Goal: Communication & Community: Participate in discussion

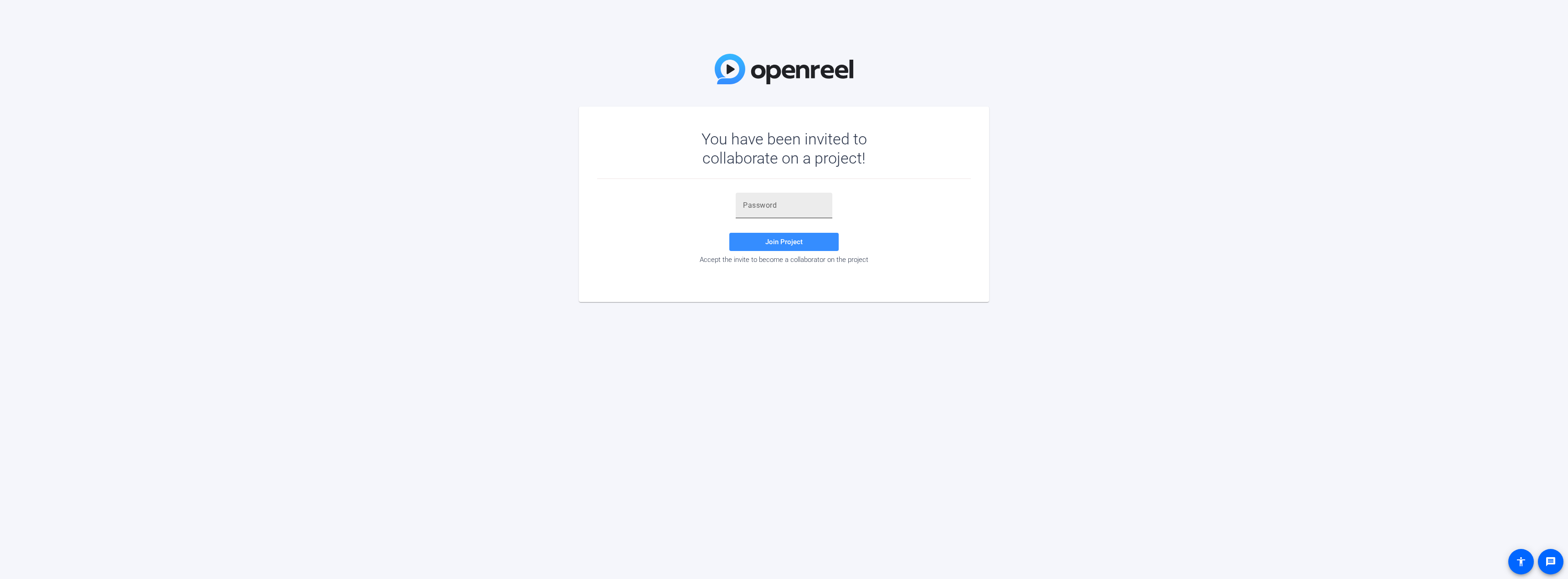
click at [226, 53] on input "text" at bounding box center [784, 206] width 82 height 11
paste input "2#}i[Z"
click at [226, 53] on span "Join Project" at bounding box center [783, 241] width 37 height 8
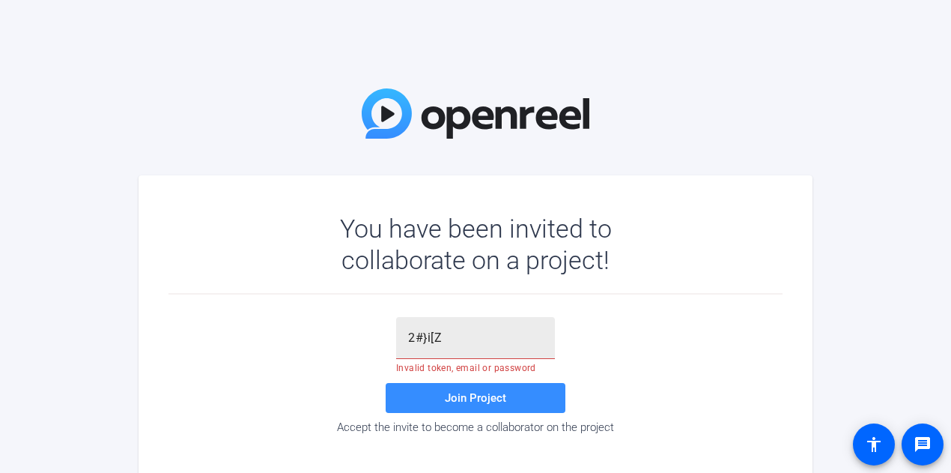
click at [371, 87] on input "2#}i[Z" at bounding box center [475, 338] width 135 height 18
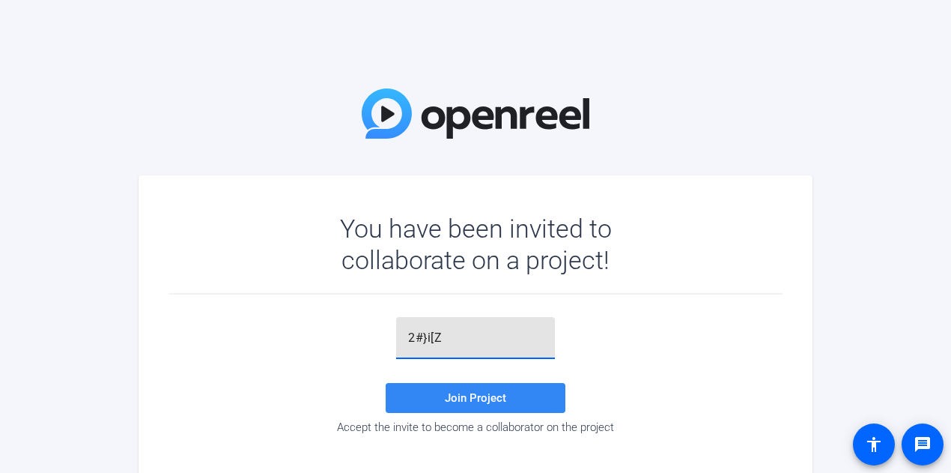
type input "2#}i[Z"
click at [371, 87] on span "Join Project" at bounding box center [475, 397] width 61 height 13
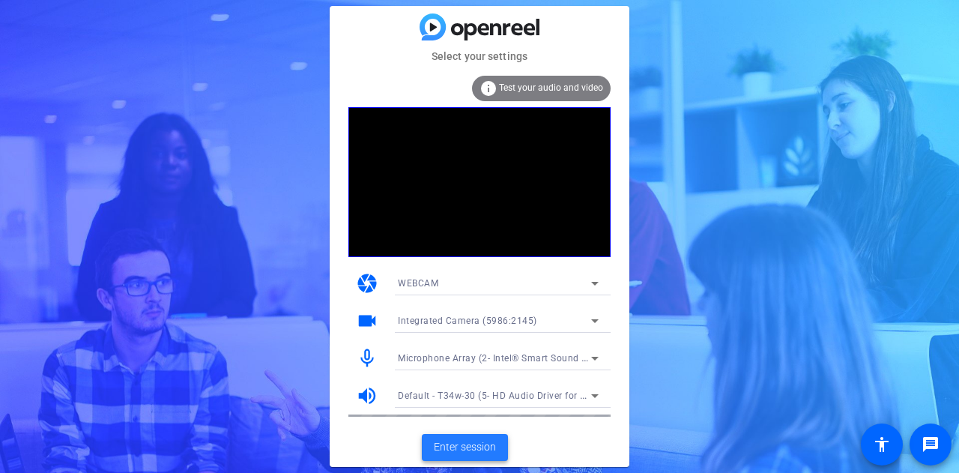
click at [371, 87] on span "Enter session" at bounding box center [465, 447] width 62 height 16
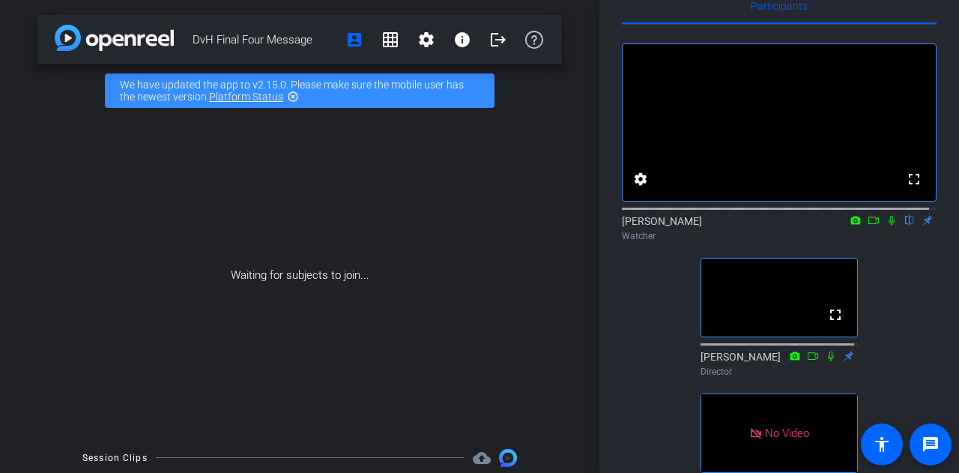
scroll to position [75, 0]
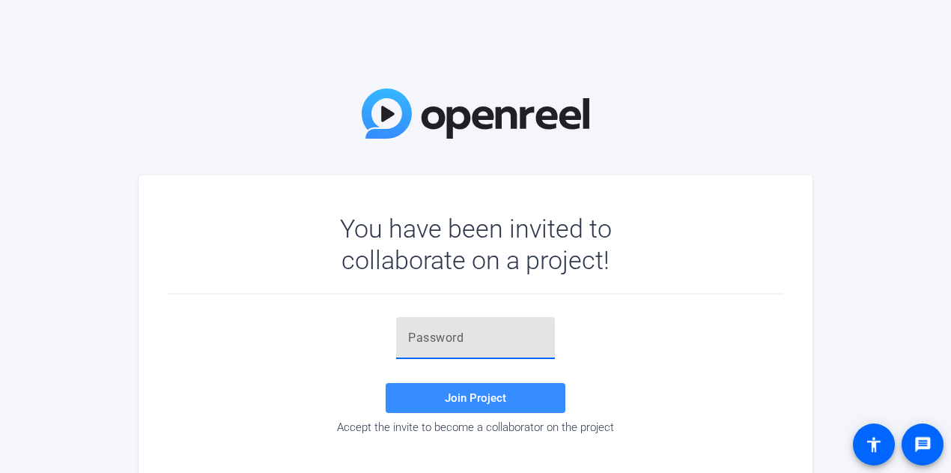
click at [512, 336] on input "text" at bounding box center [475, 338] width 135 height 18
paste input "2#}i[Z"
type input "2#}i[Z"
click at [473, 392] on span "Join Project" at bounding box center [475, 397] width 61 height 13
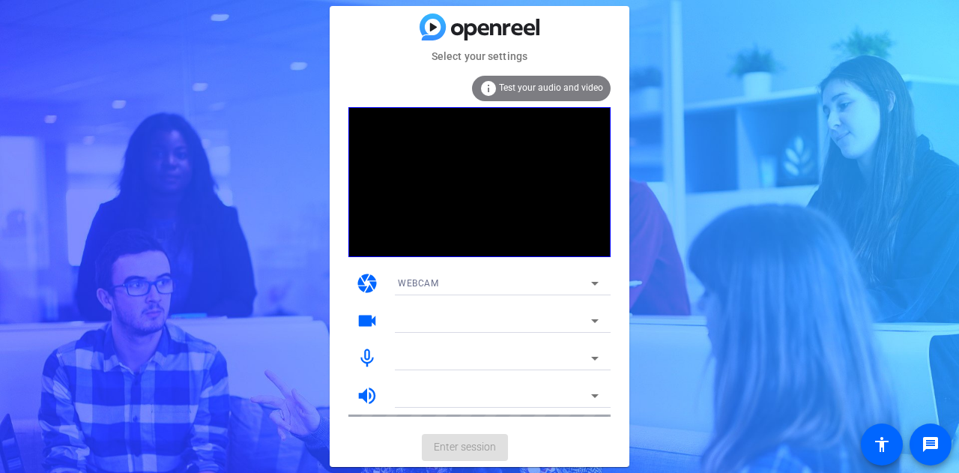
click at [489, 92] on mat-icon "info" at bounding box center [488, 88] width 18 height 18
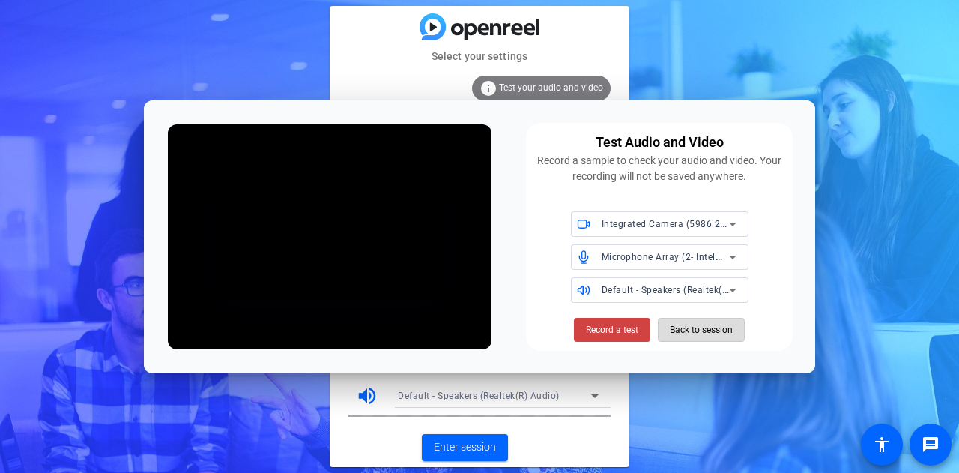
click at [732, 332] on span "Back to session" at bounding box center [700, 329] width 63 height 28
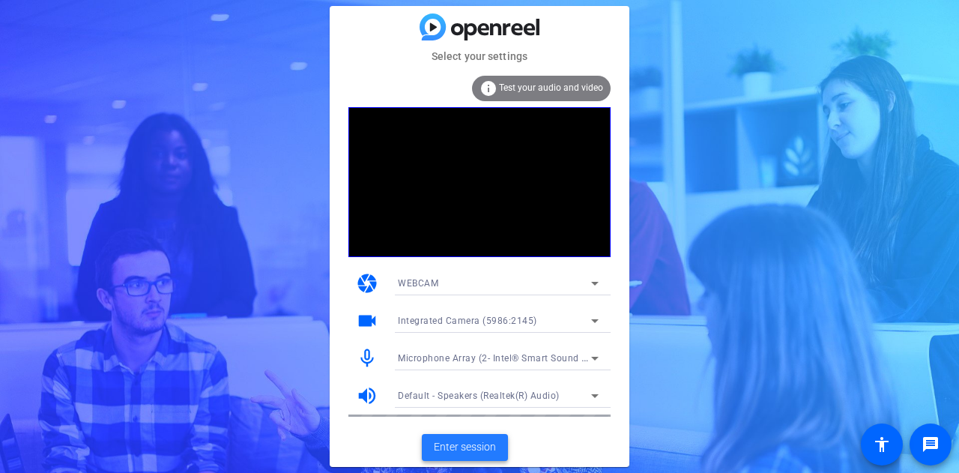
click at [491, 440] on span "Enter session" at bounding box center [465, 447] width 62 height 16
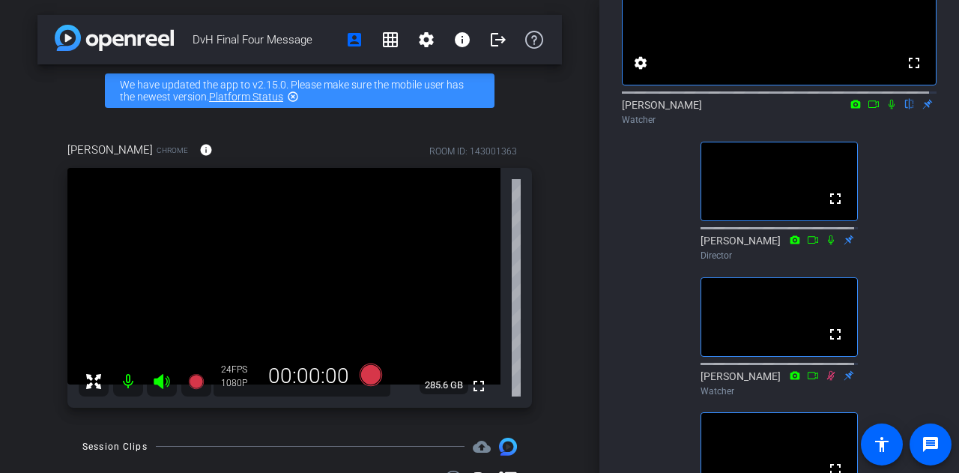
click at [887, 109] on icon at bounding box center [891, 104] width 12 height 10
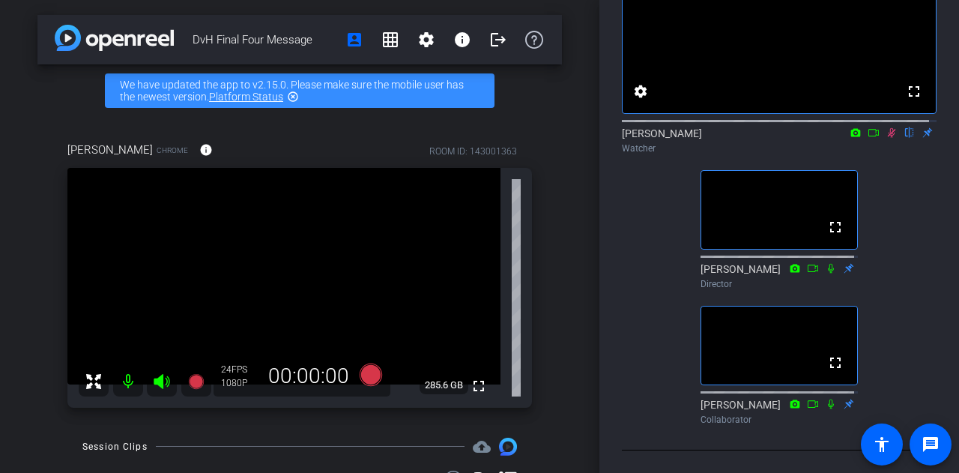
click at [885, 127] on icon at bounding box center [891, 132] width 12 height 10
click at [888, 128] on icon at bounding box center [891, 133] width 6 height 10
click at [885, 127] on icon at bounding box center [891, 132] width 12 height 10
click at [887, 127] on icon at bounding box center [891, 132] width 12 height 10
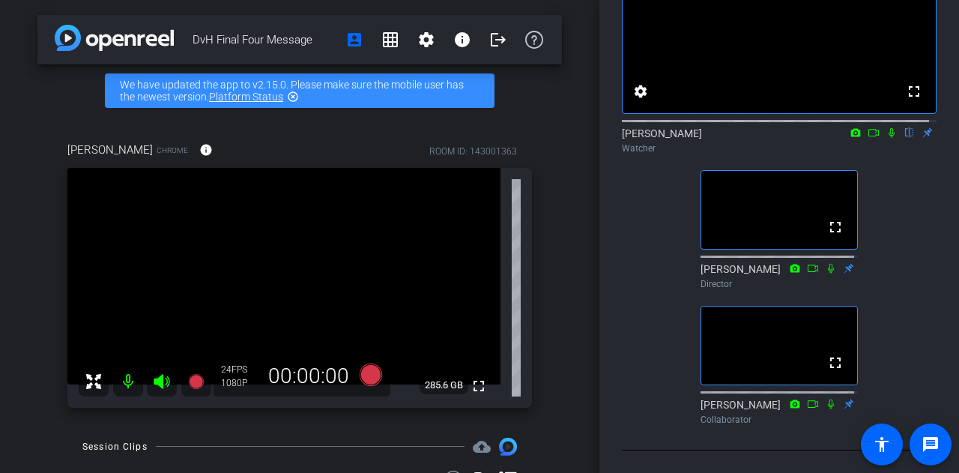
click at [887, 127] on icon at bounding box center [891, 132] width 12 height 10
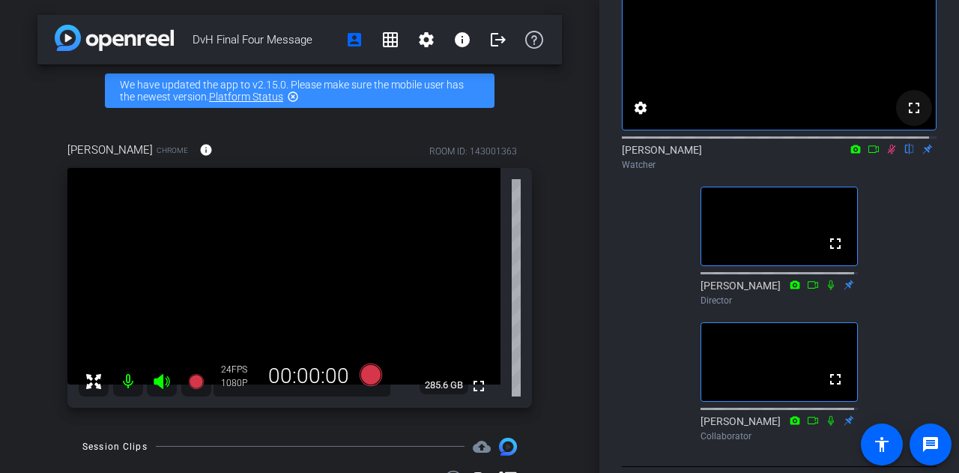
scroll to position [76, 0]
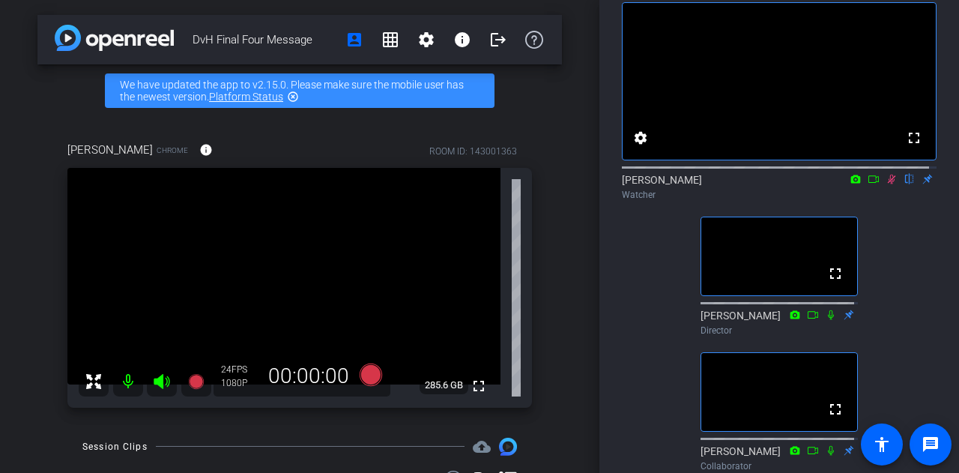
click at [885, 184] on icon at bounding box center [891, 179] width 12 height 10
click at [888, 184] on icon at bounding box center [891, 179] width 6 height 10
click at [867, 184] on icon at bounding box center [873, 179] width 12 height 10
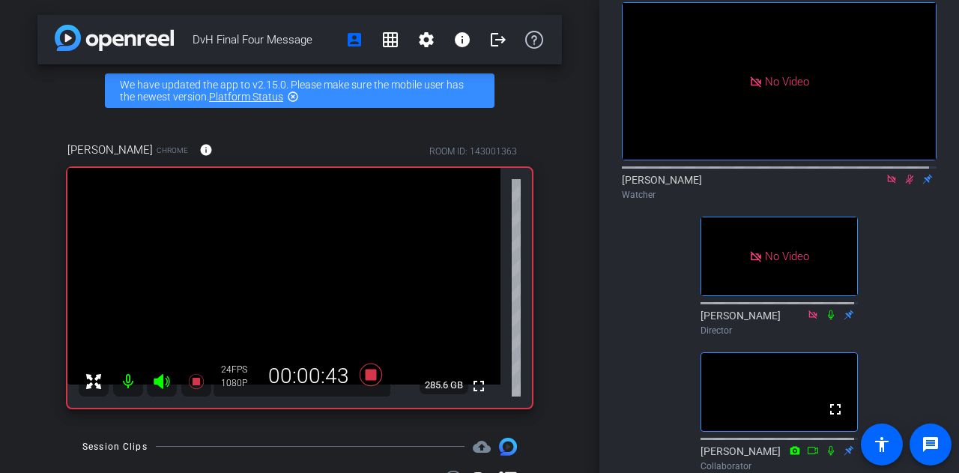
click at [885, 184] on icon at bounding box center [891, 179] width 12 height 10
click at [887, 184] on icon at bounding box center [891, 179] width 8 height 10
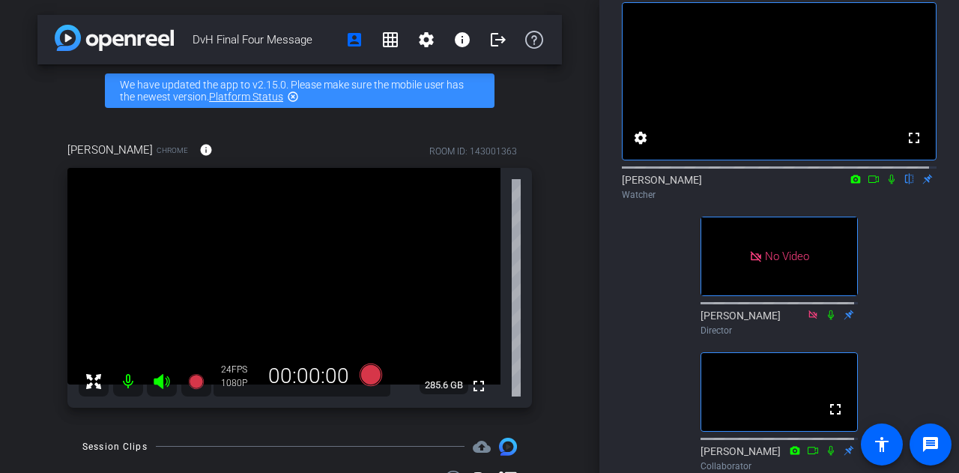
click at [888, 184] on icon at bounding box center [891, 179] width 6 height 10
click at [864, 186] on mat-icon at bounding box center [873, 178] width 18 height 13
click at [887, 183] on icon at bounding box center [891, 178] width 8 height 8
click at [885, 184] on icon at bounding box center [891, 179] width 12 height 10
